Goal: Register for event/course

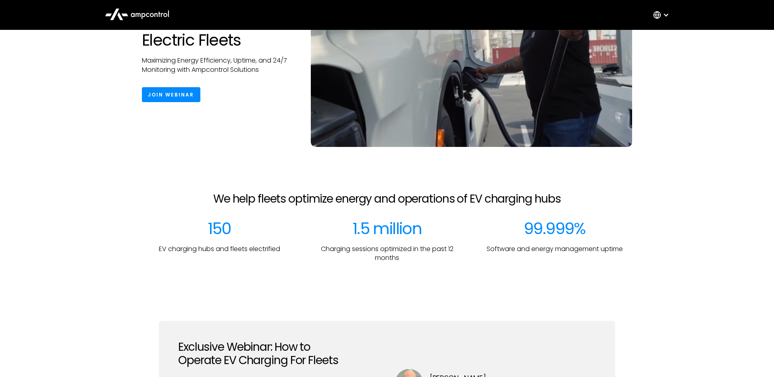
scroll to position [104, 0]
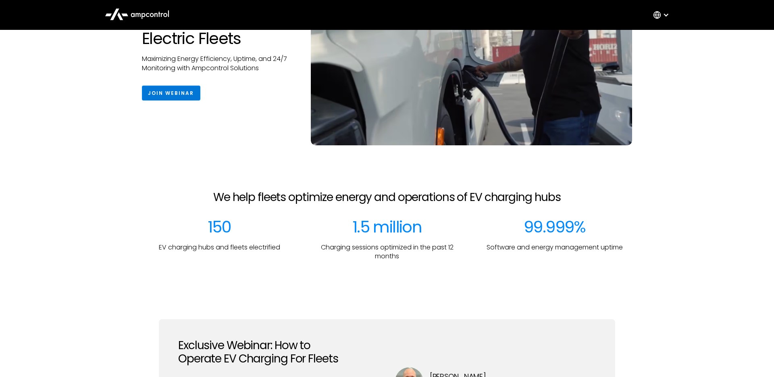
click at [175, 98] on link "Join Webinar" at bounding box center [171, 93] width 58 height 15
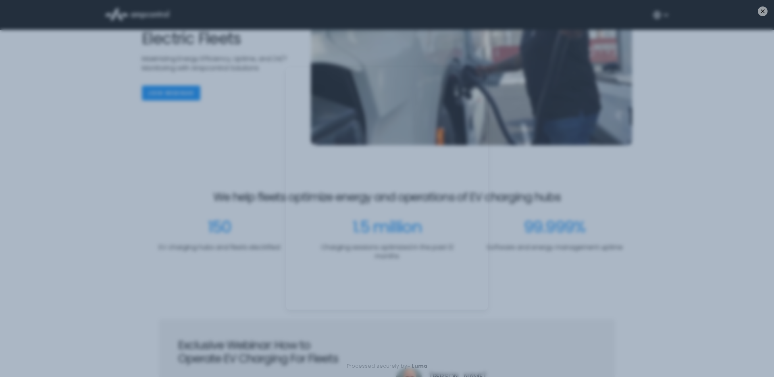
click at [180, 194] on div "Processed securely by - [PERSON_NAME]" at bounding box center [387, 188] width 774 height 377
